Goal: Information Seeking & Learning: Find specific page/section

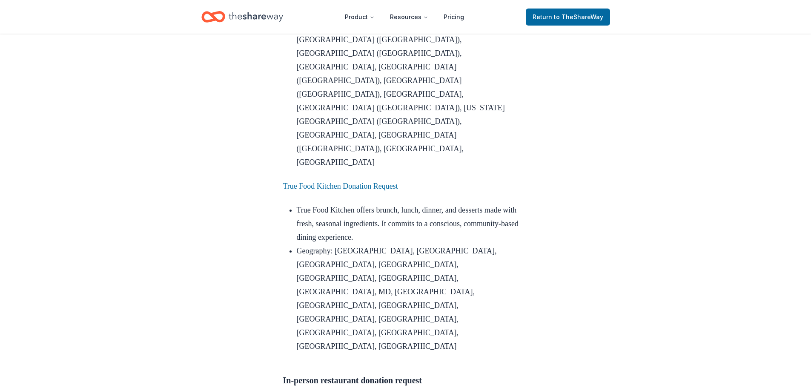
scroll to position [1532, 0]
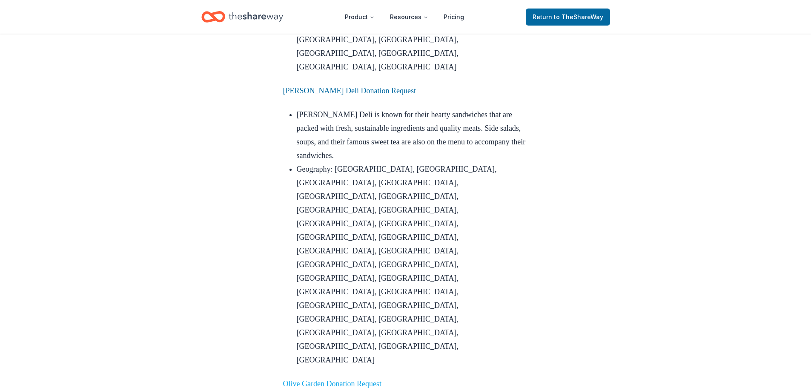
scroll to position [1958, 0]
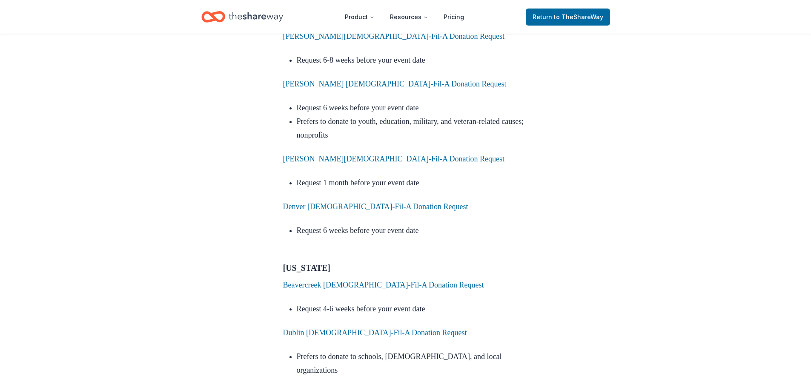
scroll to position [3745, 0]
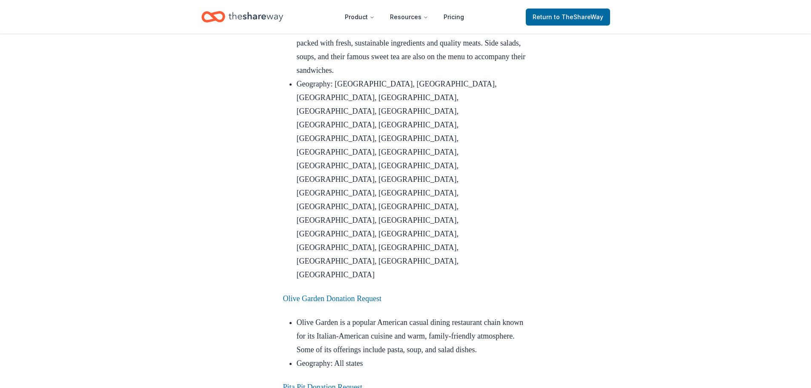
scroll to position [2043, 0]
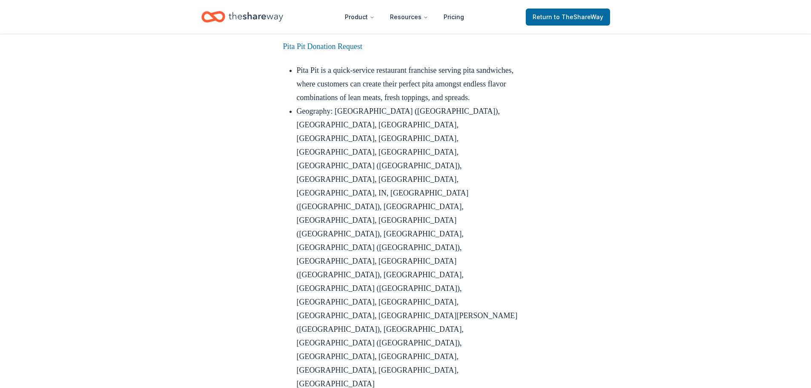
scroll to position [2085, 0]
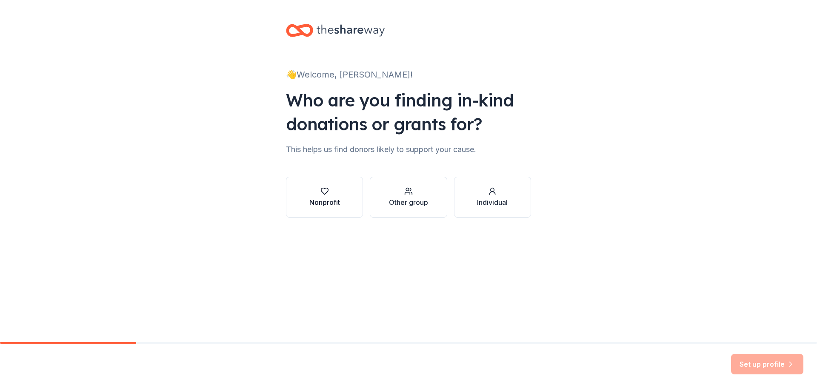
click at [351, 201] on button "Nonprofit" at bounding box center [324, 197] width 77 height 41
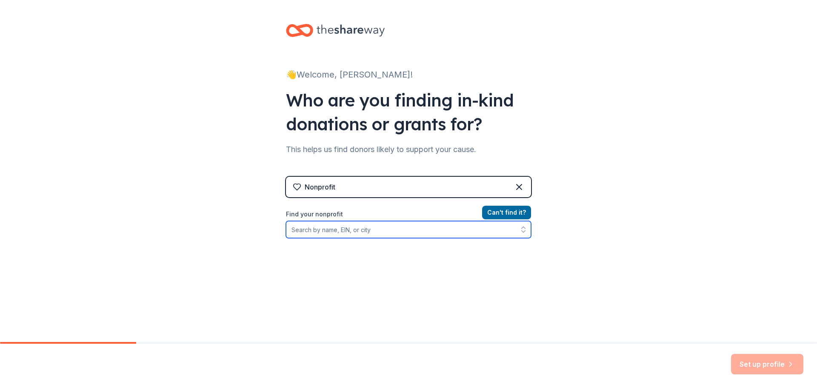
click at [360, 234] on input "Find your nonprofit" at bounding box center [408, 229] width 245 height 17
